Goal: Transaction & Acquisition: Purchase product/service

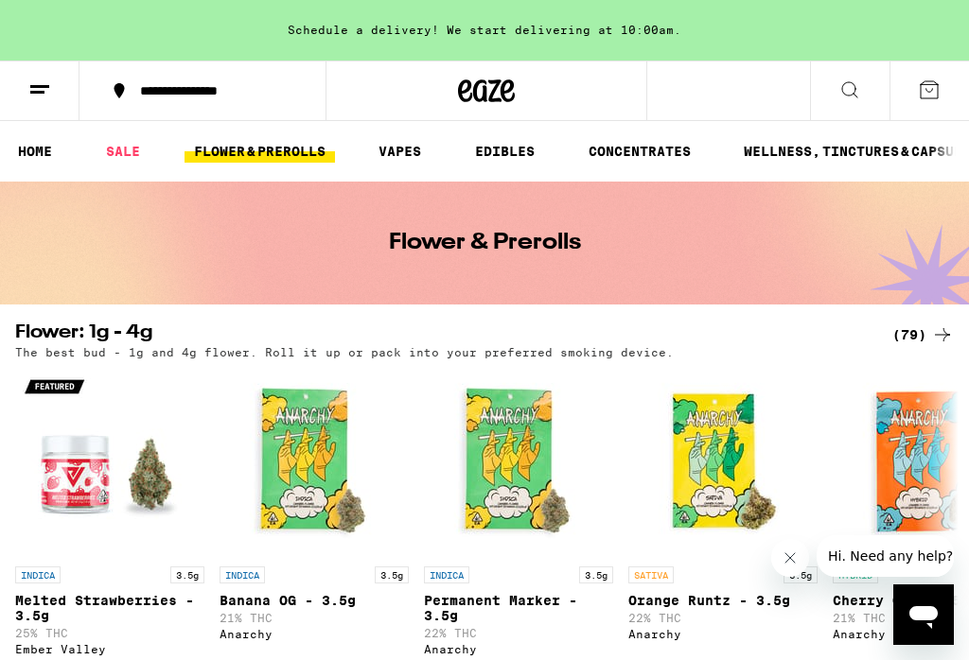
click at [905, 344] on div "(79)" at bounding box center [922, 335] width 61 height 23
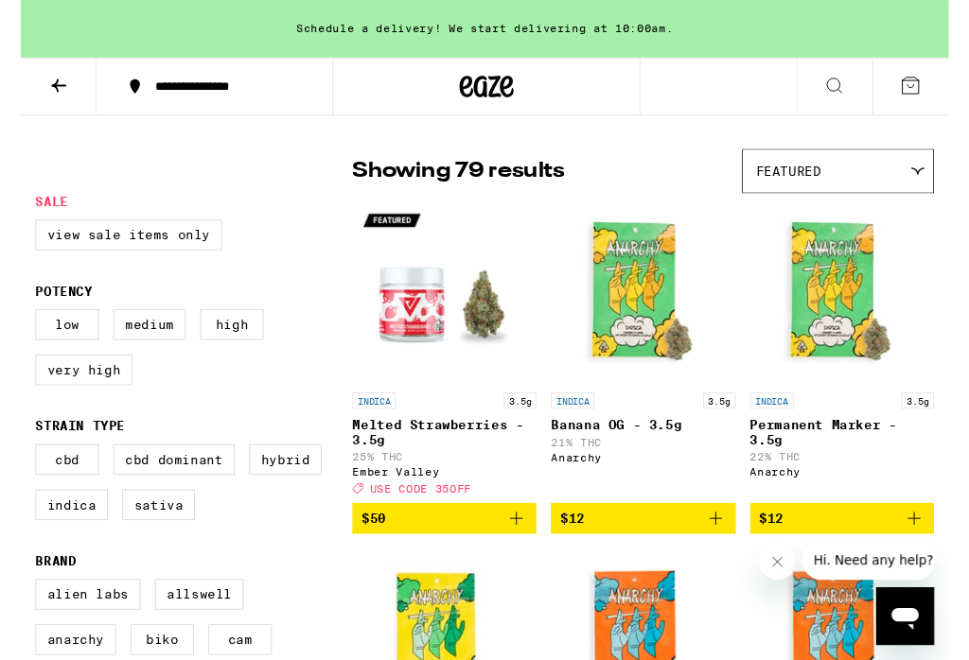
scroll to position [123, 0]
click at [44, 543] on label "Indica" at bounding box center [53, 527] width 76 height 32
click at [20, 467] on input "Indica" at bounding box center [19, 466] width 1 height 1
checkbox input "true"
click at [149, 543] on label "Sativa" at bounding box center [144, 527] width 76 height 32
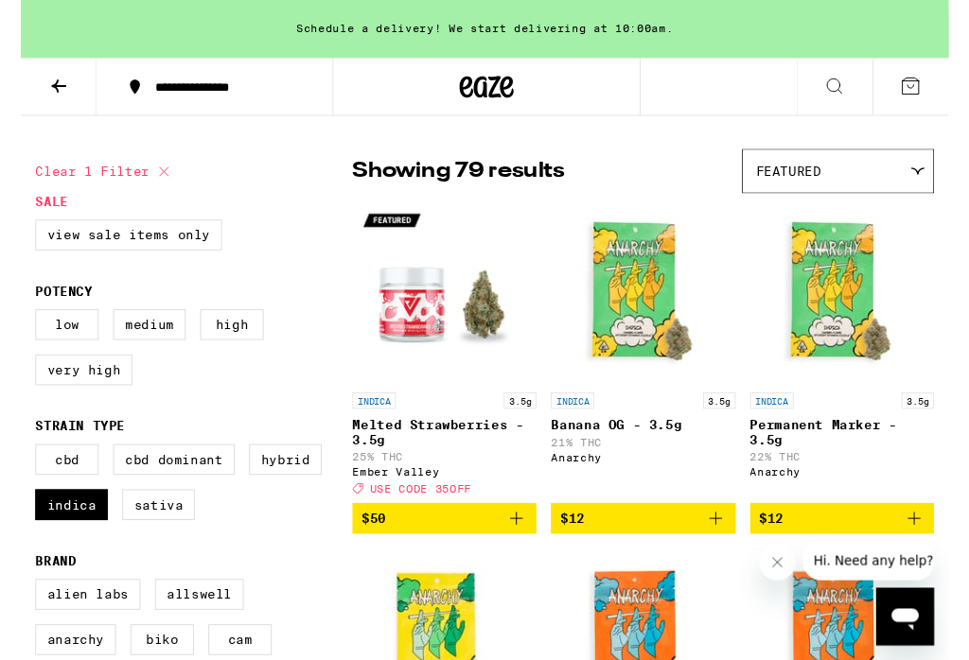
click at [20, 467] on input "Sativa" at bounding box center [19, 466] width 1 height 1
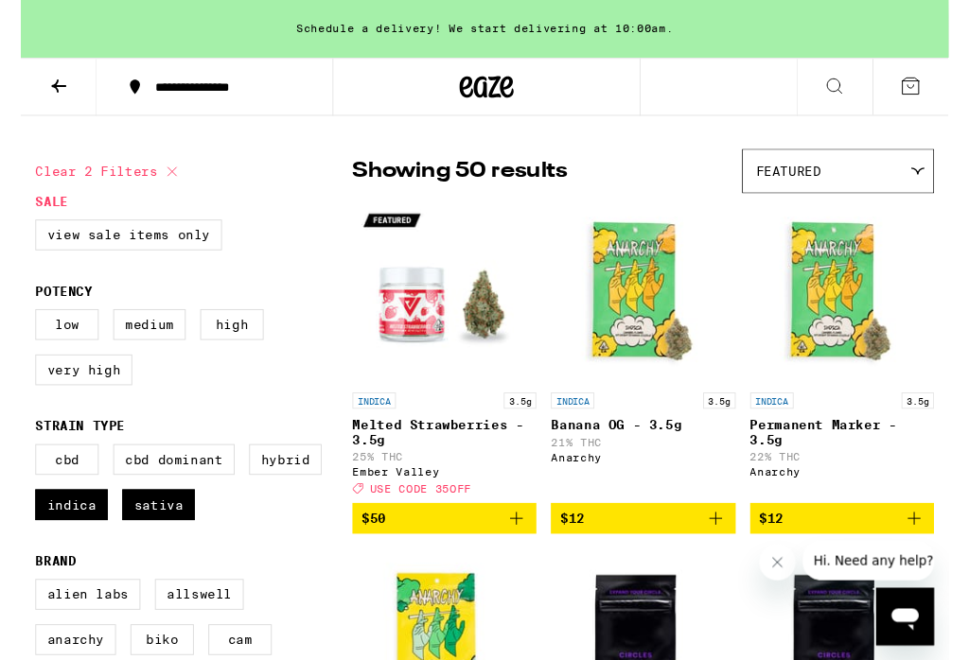
click at [152, 543] on label "Sativa" at bounding box center [144, 527] width 76 height 32
click at [20, 467] on input "Sativa" at bounding box center [19, 466] width 1 height 1
checkbox input "false"
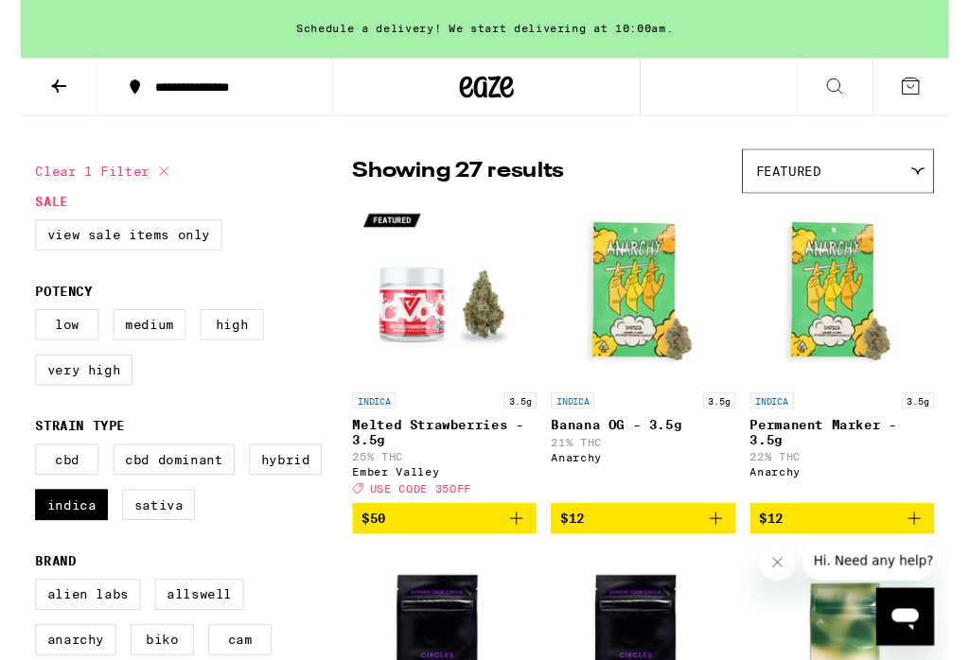
click at [264, 496] on label "Hybrid" at bounding box center [276, 480] width 76 height 32
click at [20, 467] on input "Hybrid" at bounding box center [19, 466] width 1 height 1
checkbox input "true"
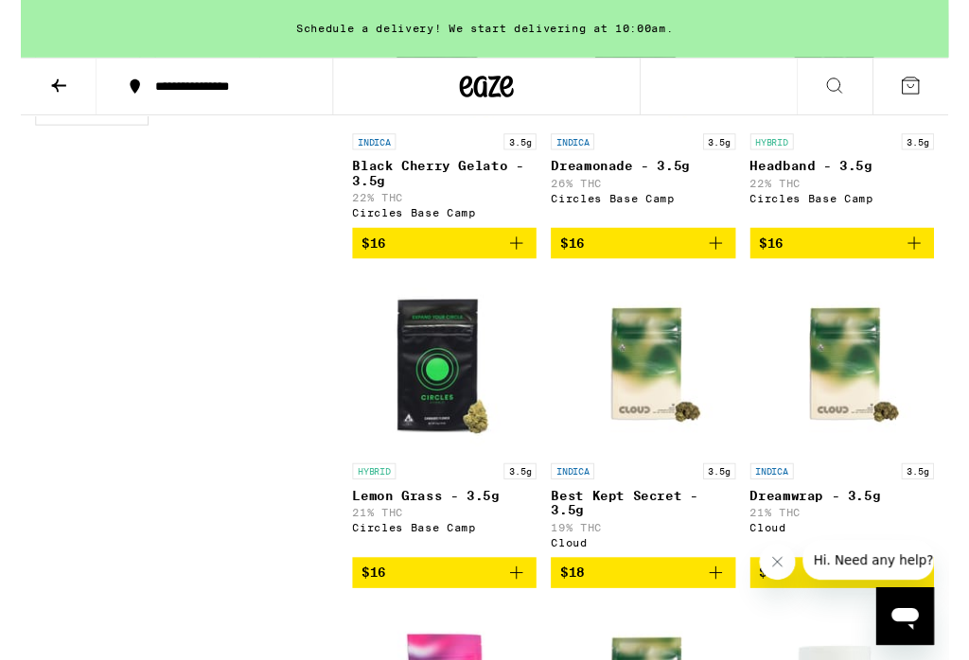
scroll to position [1109, 0]
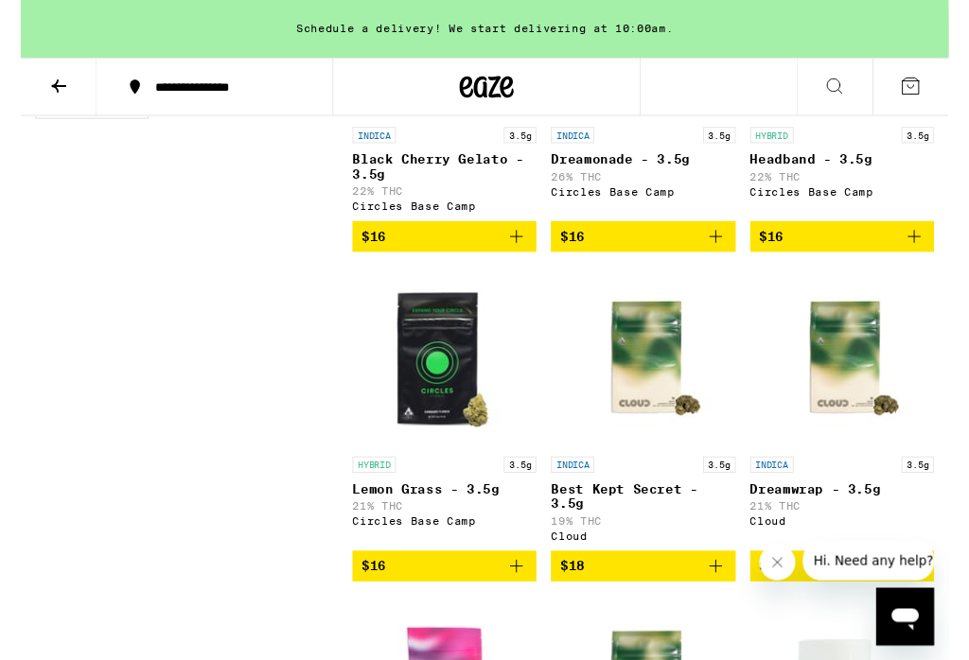
click at [768, 574] on button "Close message from company" at bounding box center [778, 563] width 38 height 38
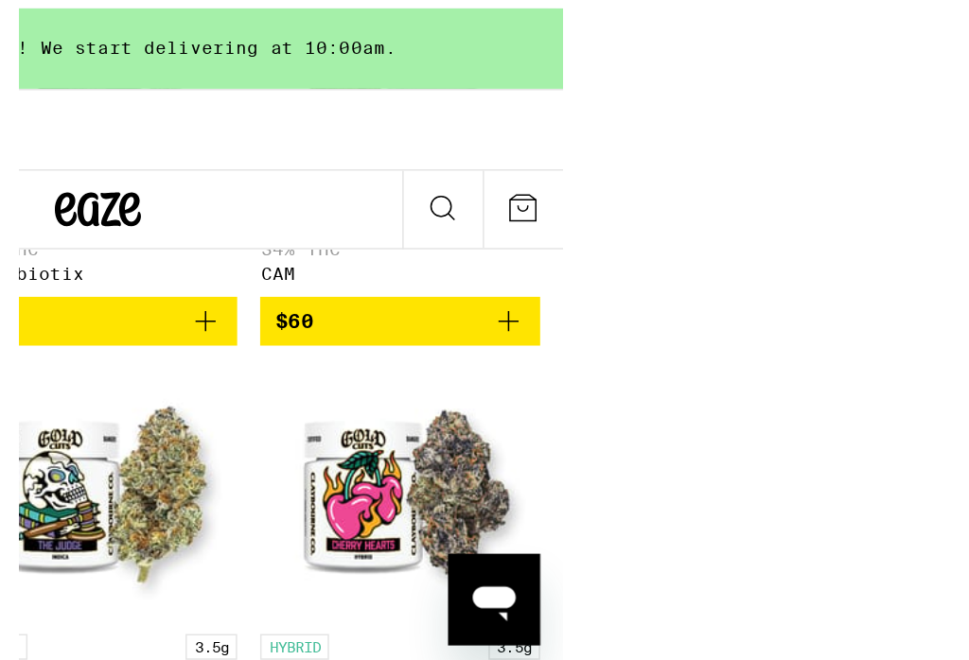
scroll to position [5527, 0]
